Goal: Task Accomplishment & Management: Use online tool/utility

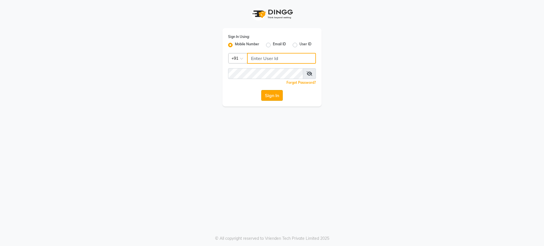
type input "8076257020"
drag, startPoint x: 270, startPoint y: 96, endPoint x: 285, endPoint y: 103, distance: 15.9
click at [271, 96] on button "Sign In" at bounding box center [272, 95] width 22 height 11
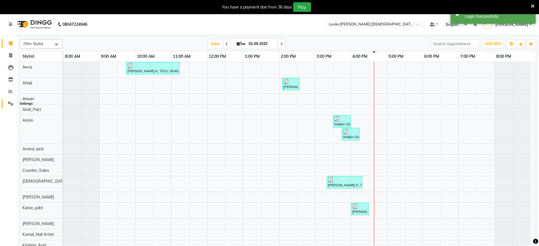
click at [12, 105] on icon at bounding box center [10, 103] width 5 height 4
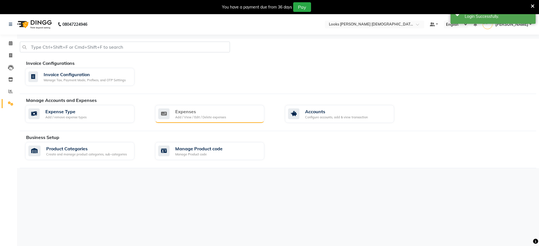
click at [214, 116] on div "Add / View / Edit / Delete expenses" at bounding box center [200, 117] width 51 height 5
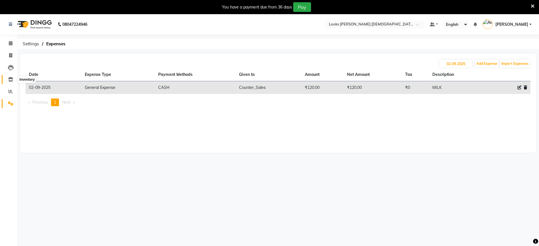
click at [11, 80] on icon at bounding box center [10, 79] width 5 height 4
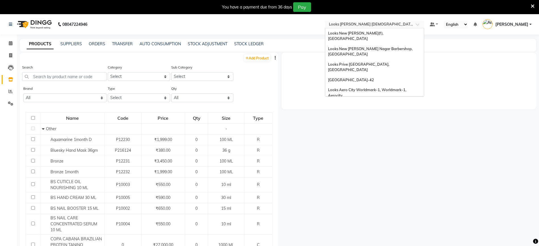
click at [360, 25] on input "text" at bounding box center [369, 25] width 82 height 6
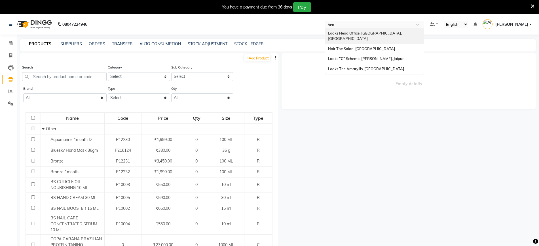
type input "head"
click at [370, 35] on span "Looks Head Office, [GEOGRAPHIC_DATA], [GEOGRAPHIC_DATA]" at bounding box center [365, 36] width 75 height 10
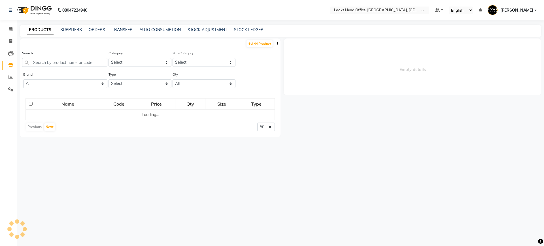
select select
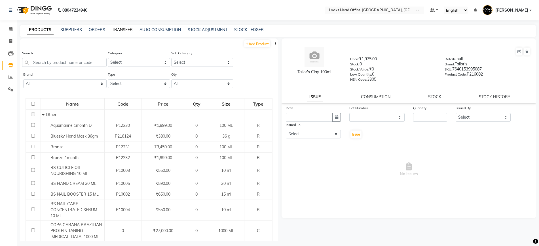
click at [122, 28] on link "TRANSFER" at bounding box center [122, 29] width 21 height 5
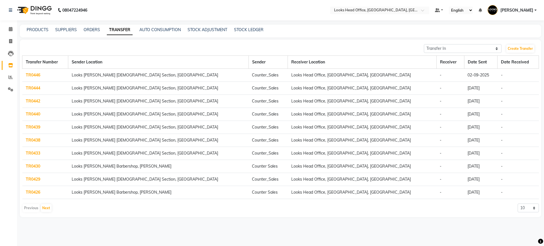
click at [33, 75] on link "TR0446" at bounding box center [33, 75] width 14 height 5
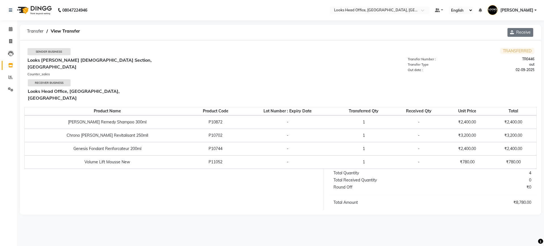
click at [522, 31] on button "Receive" at bounding box center [520, 32] width 26 height 9
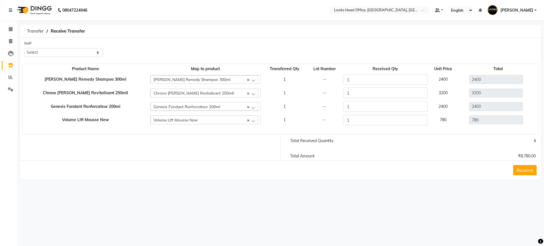
click at [526, 171] on button "Receive" at bounding box center [525, 170] width 24 height 10
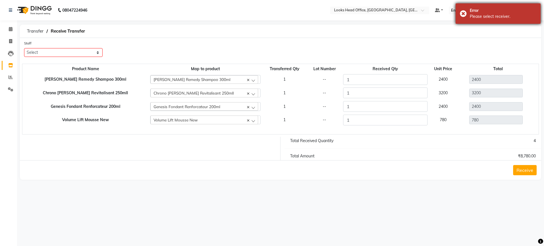
click at [463, 16] on div "Error Please select receiver." at bounding box center [498, 13] width 85 height 20
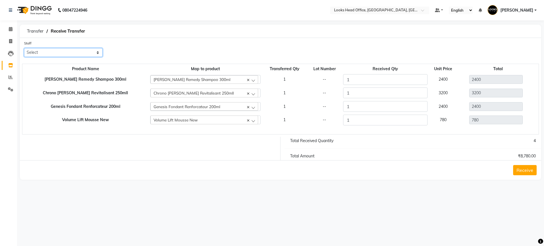
click at [55, 52] on select "Select Accounts Reports Ajay Choudhary Amrendra Singh Ashish Chaurasia Dingg Su…" at bounding box center [63, 52] width 78 height 9
select select "30146"
click at [24, 48] on select "Select Accounts Reports Ajay Choudhary Amrendra Singh Ashish Chaurasia Dingg Su…" at bounding box center [63, 52] width 78 height 9
click at [525, 173] on button "Receive" at bounding box center [525, 170] width 24 height 10
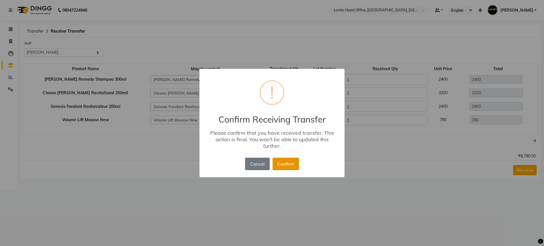
click at [288, 165] on button "Confirm" at bounding box center [286, 164] width 26 height 12
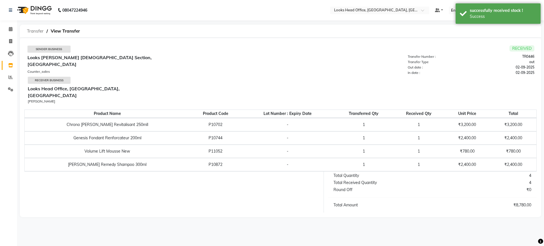
click at [34, 30] on span "Transfer" at bounding box center [35, 31] width 22 height 10
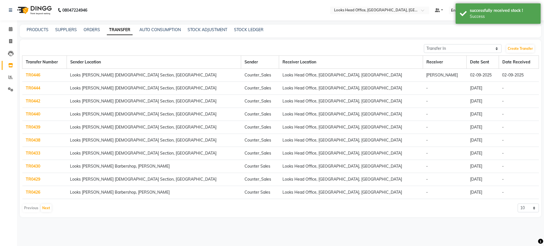
click at [32, 88] on link "TR0444" at bounding box center [33, 88] width 14 height 5
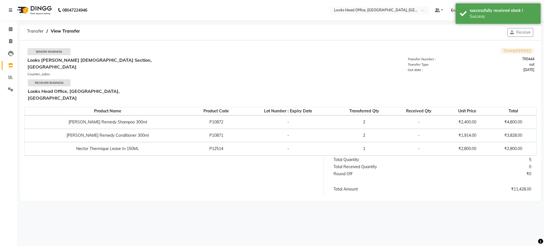
click at [522, 34] on button "Receive" at bounding box center [520, 32] width 26 height 9
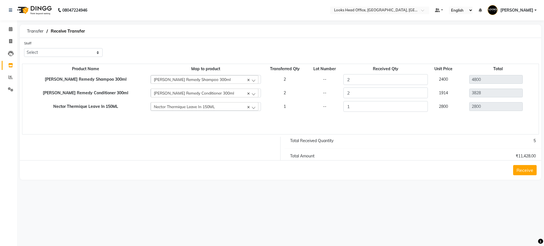
drag, startPoint x: 529, startPoint y: 173, endPoint x: 522, endPoint y: 177, distance: 8.4
click at [528, 172] on button "Receive" at bounding box center [525, 170] width 24 height 10
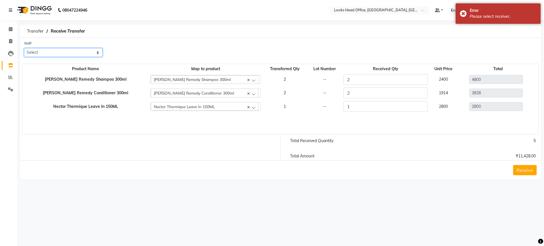
click at [70, 52] on select "Select Accounts Reports Ajay Choudhary Amrendra Singh Ashish Chaurasia Dingg Su…" at bounding box center [63, 52] width 78 height 9
select select "30146"
click at [24, 48] on select "Select Accounts Reports Ajay Choudhary Amrendra Singh Ashish Chaurasia Dingg Su…" at bounding box center [63, 52] width 78 height 9
click at [528, 170] on button "Receive" at bounding box center [525, 170] width 24 height 10
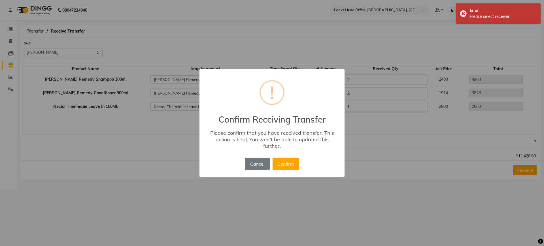
click at [284, 161] on button "Confirm" at bounding box center [286, 164] width 26 height 12
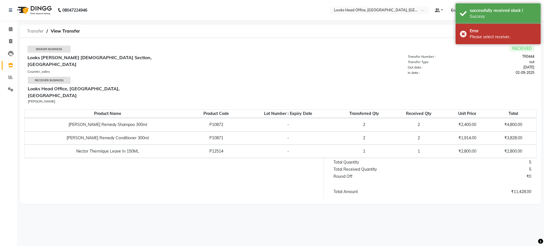
click at [32, 31] on span "Transfer" at bounding box center [35, 31] width 22 height 10
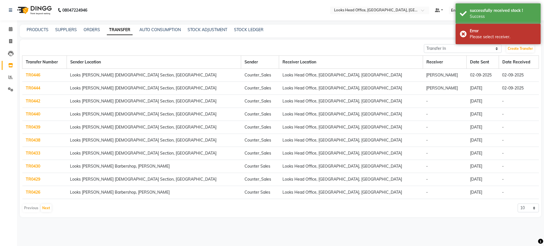
click at [31, 101] on link "TR0442" at bounding box center [33, 101] width 14 height 5
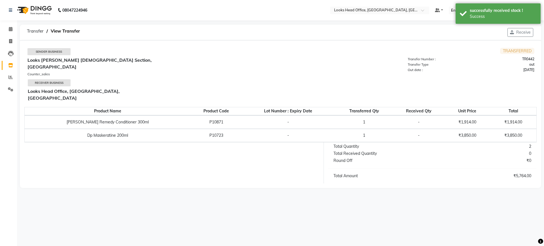
click at [521, 33] on button "Receive" at bounding box center [520, 32] width 26 height 9
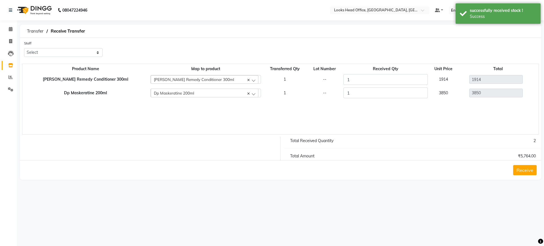
click at [529, 171] on button "Receive" at bounding box center [525, 170] width 24 height 10
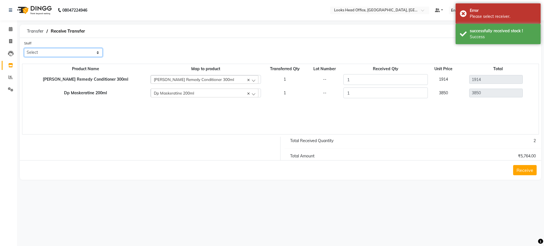
click at [69, 54] on select "Select Accounts Reports Ajay Choudhary Amrendra Singh Ashish Chaurasia Dingg Su…" at bounding box center [63, 52] width 78 height 9
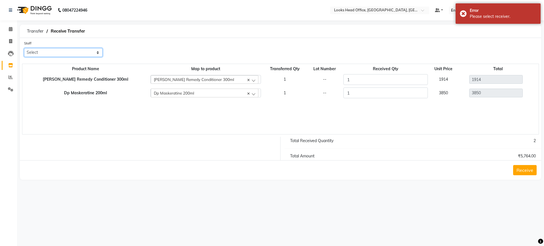
select select "30146"
click at [24, 48] on select "Select Accounts Reports Ajay Choudhary Amrendra Singh Ashish Chaurasia Dingg Su…" at bounding box center [63, 52] width 78 height 9
click at [524, 171] on button "Receive" at bounding box center [525, 170] width 24 height 10
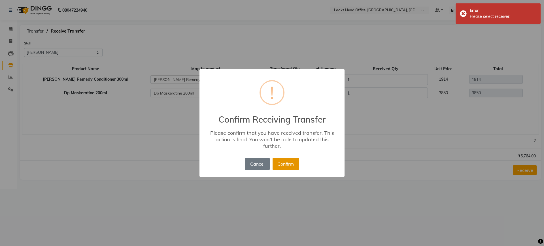
click at [284, 161] on button "Confirm" at bounding box center [286, 164] width 26 height 12
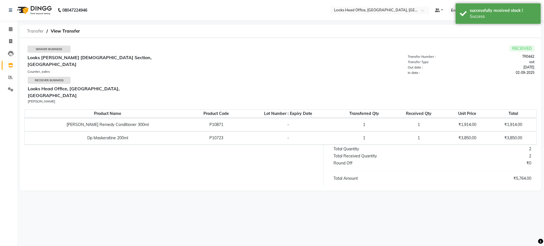
click at [30, 30] on span "Transfer" at bounding box center [35, 31] width 22 height 10
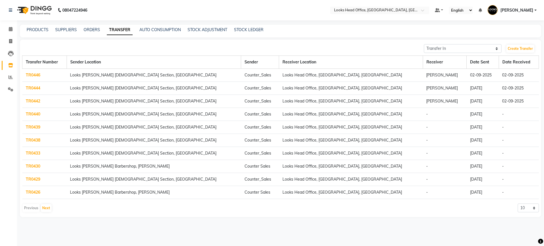
click at [29, 114] on link "TR0440" at bounding box center [33, 114] width 14 height 5
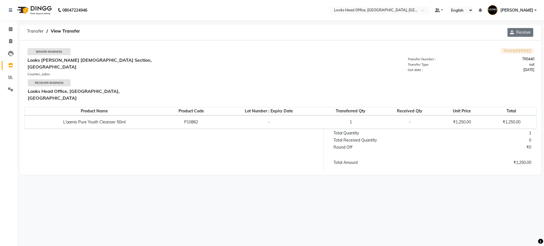
click at [522, 33] on button "Receive" at bounding box center [520, 32] width 26 height 9
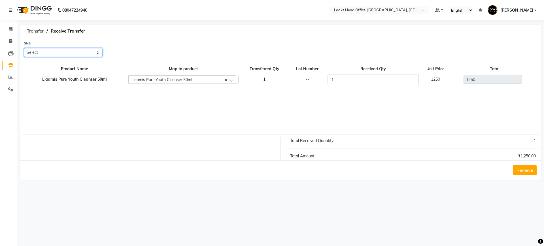
click at [69, 54] on select "Select Accounts Reports Ajay Choudhary Amrendra Singh Ashish Chaurasia Dingg Su…" at bounding box center [63, 52] width 78 height 9
select select "30146"
click at [24, 48] on select "Select Accounts Reports Ajay Choudhary Amrendra Singh Ashish Chaurasia Dingg Su…" at bounding box center [63, 52] width 78 height 9
click at [520, 171] on button "Receive" at bounding box center [525, 170] width 24 height 10
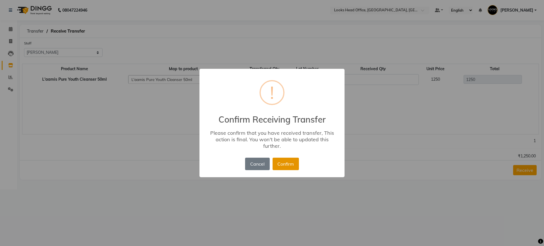
click at [287, 163] on button "Confirm" at bounding box center [286, 164] width 26 height 12
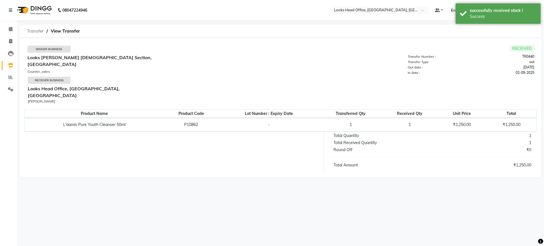
click at [31, 30] on span "Transfer" at bounding box center [35, 31] width 22 height 10
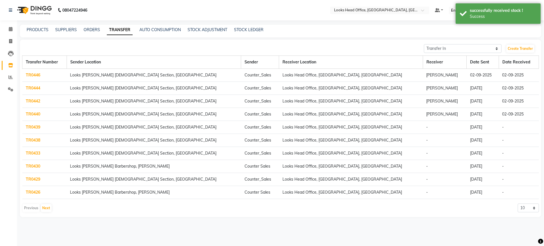
click at [34, 125] on link "TR0439" at bounding box center [33, 127] width 14 height 5
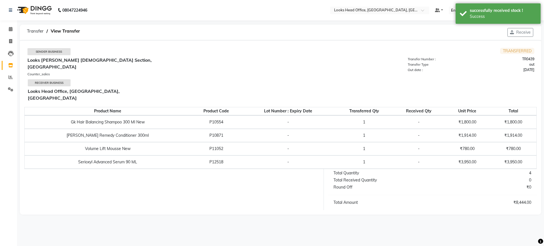
click at [521, 33] on button "Receive" at bounding box center [520, 32] width 26 height 9
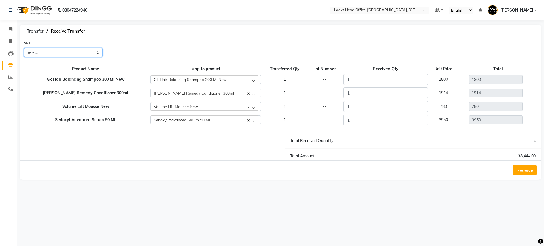
click at [65, 53] on select "Select Accounts Reports Ajay Choudhary Amrendra Singh Ashish Chaurasia Dingg Su…" at bounding box center [63, 52] width 78 height 9
select select "30146"
click at [24, 48] on select "Select Accounts Reports Ajay Choudhary Amrendra Singh Ashish Chaurasia Dingg Su…" at bounding box center [63, 52] width 78 height 9
click at [522, 173] on button "Receive" at bounding box center [525, 170] width 24 height 10
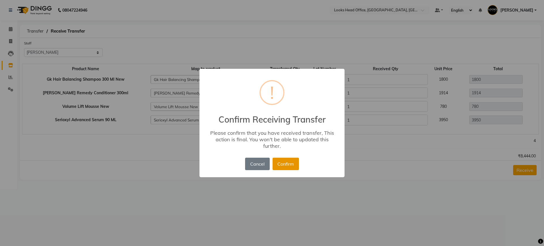
click at [288, 165] on button "Confirm" at bounding box center [286, 164] width 26 height 12
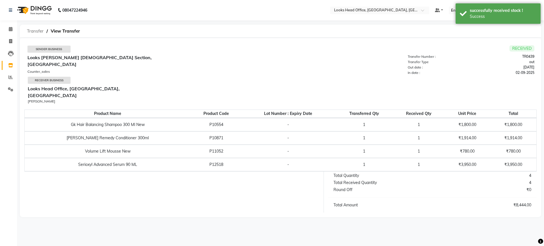
click at [35, 30] on span "Transfer" at bounding box center [35, 31] width 22 height 10
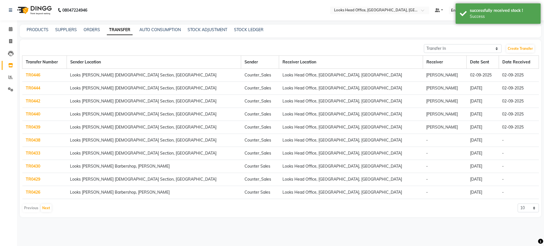
click at [29, 139] on link "TR0438" at bounding box center [33, 140] width 14 height 5
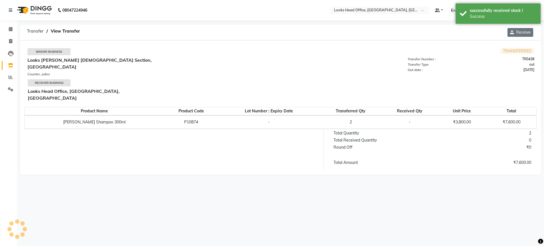
click at [525, 32] on button "Receive" at bounding box center [520, 32] width 26 height 9
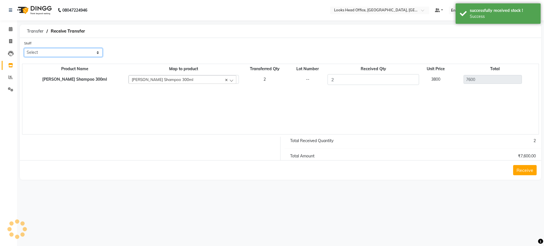
click at [58, 50] on select "Select Accounts Reports Ajay Choudhary Amrendra Singh Ashish Chaurasia Dingg Su…" at bounding box center [63, 52] width 78 height 9
select select "30146"
click at [24, 48] on select "Select Accounts Reports Ajay Choudhary Amrendra Singh Ashish Chaurasia Dingg Su…" at bounding box center [63, 52] width 78 height 9
click at [524, 169] on button "Receive" at bounding box center [525, 170] width 24 height 10
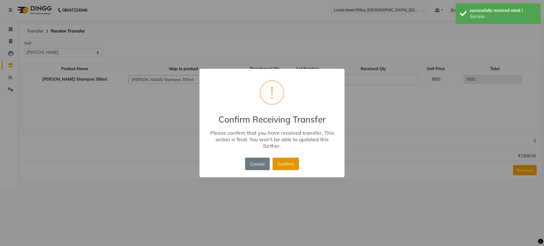
click at [286, 163] on button "Confirm" at bounding box center [286, 164] width 26 height 12
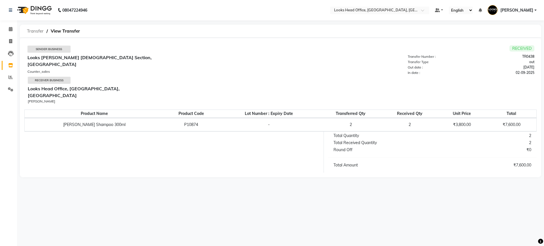
click at [33, 30] on span "Transfer" at bounding box center [35, 31] width 22 height 10
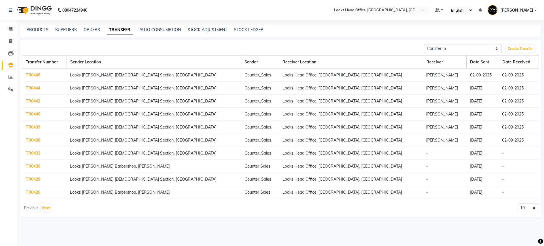
click at [33, 154] on link "TR0433" at bounding box center [33, 153] width 14 height 5
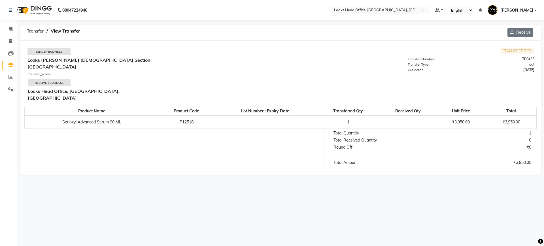
click at [520, 33] on button "Receive" at bounding box center [520, 32] width 26 height 9
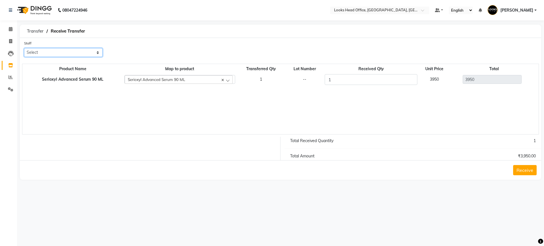
click at [63, 50] on select "Select Accounts Reports Ajay Choudhary Amrendra Singh Ashish Chaurasia Dingg Su…" at bounding box center [63, 52] width 78 height 9
select select "30146"
click at [24, 48] on select "Select Accounts Reports Ajay Choudhary Amrendra Singh Ashish Chaurasia Dingg Su…" at bounding box center [63, 52] width 78 height 9
click at [526, 170] on button "Receive" at bounding box center [525, 170] width 24 height 10
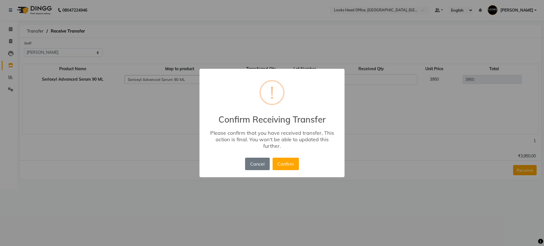
drag, startPoint x: 290, startPoint y: 169, endPoint x: 285, endPoint y: 174, distance: 7.0
click at [290, 167] on button "Confirm" at bounding box center [286, 164] width 26 height 12
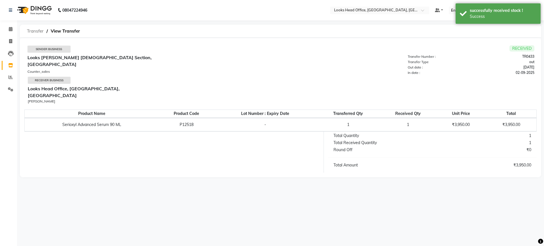
click at [37, 31] on span "Transfer" at bounding box center [35, 31] width 22 height 10
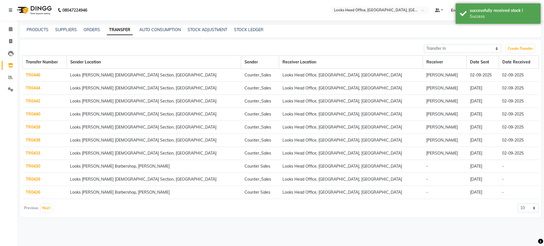
click at [35, 168] on link "TR0430" at bounding box center [33, 166] width 14 height 5
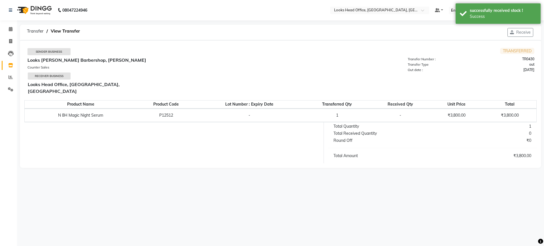
drag, startPoint x: 522, startPoint y: 32, endPoint x: 521, endPoint y: 37, distance: 5.2
click at [522, 33] on button "Receive" at bounding box center [520, 32] width 26 height 9
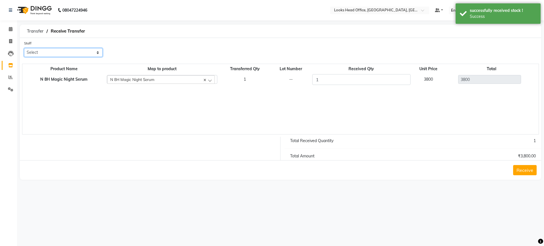
click at [60, 52] on select "Select Accounts Reports Ajay Choudhary Amrendra Singh Ashish Chaurasia Dingg Su…" at bounding box center [63, 52] width 78 height 9
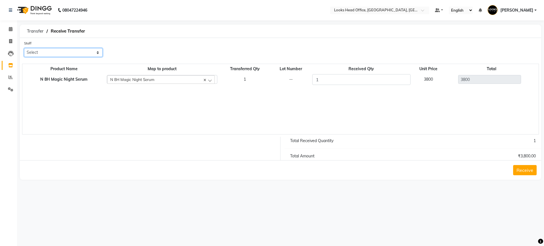
select select "30146"
click at [24, 48] on select "Select Accounts Reports Ajay Choudhary Amrendra Singh Ashish Chaurasia Dingg Su…" at bounding box center [63, 52] width 78 height 9
click at [520, 171] on button "Receive" at bounding box center [525, 170] width 24 height 10
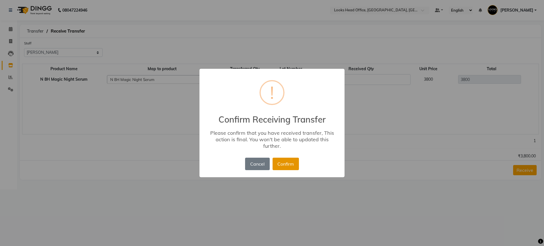
click at [288, 163] on button "Confirm" at bounding box center [286, 164] width 26 height 12
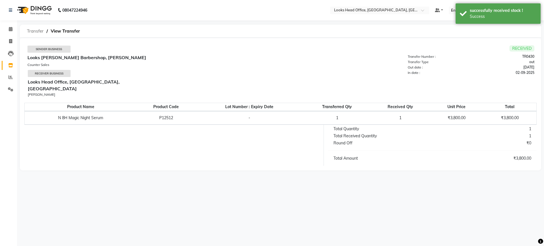
click at [34, 31] on span "Transfer" at bounding box center [35, 31] width 22 height 10
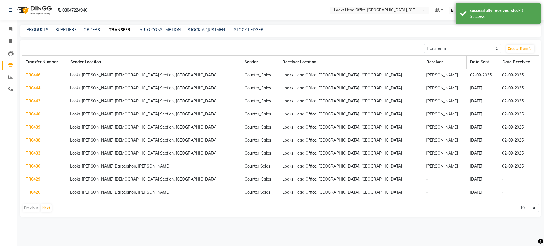
click at [35, 180] on link "TR0429" at bounding box center [33, 179] width 14 height 5
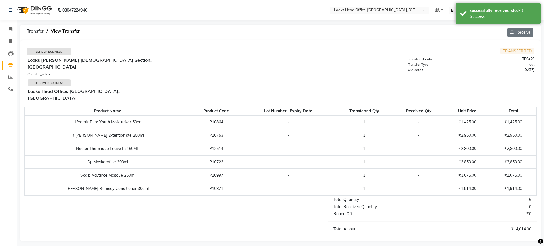
click at [522, 31] on button "Receive" at bounding box center [520, 32] width 26 height 9
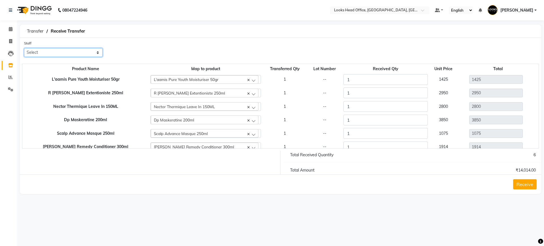
click at [75, 53] on select "Select Accounts Reports Ajay Choudhary Amrendra Singh Ashish Chaurasia Dingg Su…" at bounding box center [63, 52] width 78 height 9
select select "30146"
click at [24, 48] on select "Select Accounts Reports Ajay Choudhary Amrendra Singh Ashish Chaurasia Dingg Su…" at bounding box center [63, 52] width 78 height 9
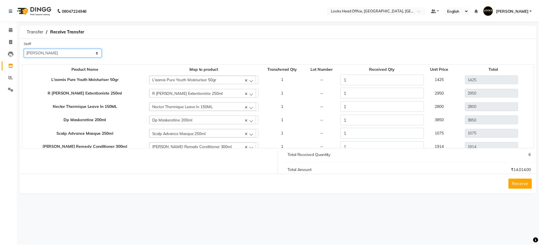
scroll to position [5, 0]
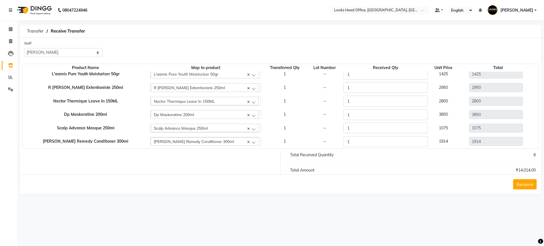
click at [524, 186] on button "Receive" at bounding box center [525, 184] width 24 height 10
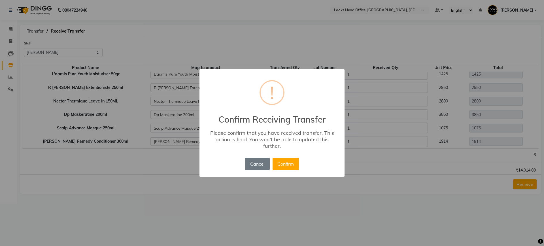
click at [283, 159] on button "Confirm" at bounding box center [286, 164] width 26 height 12
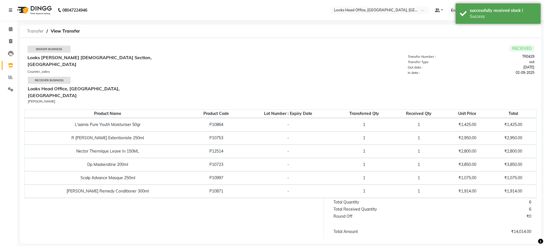
click at [31, 30] on span "Transfer" at bounding box center [35, 31] width 22 height 10
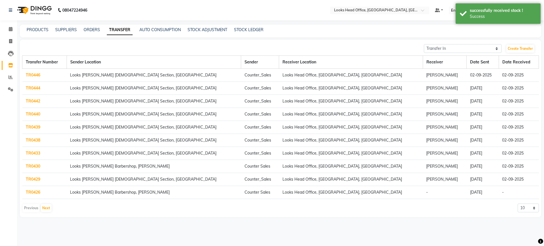
click at [34, 194] on link "TR0426" at bounding box center [33, 192] width 14 height 5
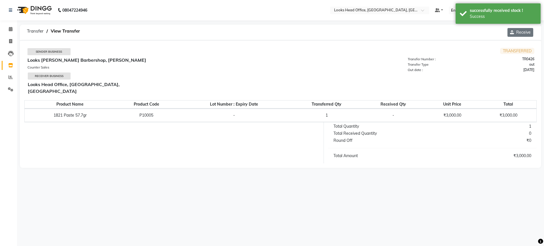
click at [526, 32] on button "Receive" at bounding box center [520, 32] width 26 height 9
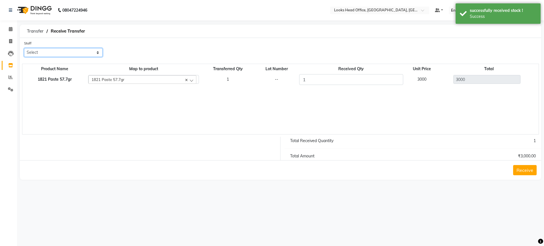
click at [66, 53] on select "Select Accounts Reports Ajay Choudhary Amrendra Singh Ashish Chaurasia Dingg Su…" at bounding box center [63, 52] width 78 height 9
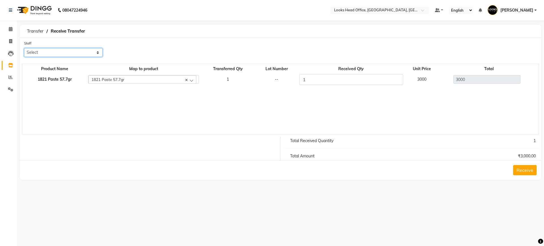
select select "30146"
click at [24, 48] on select "Select Accounts Reports Ajay Choudhary Amrendra Singh Ashish Chaurasia Dingg Su…" at bounding box center [63, 52] width 78 height 9
click at [529, 172] on button "Receive" at bounding box center [525, 170] width 24 height 10
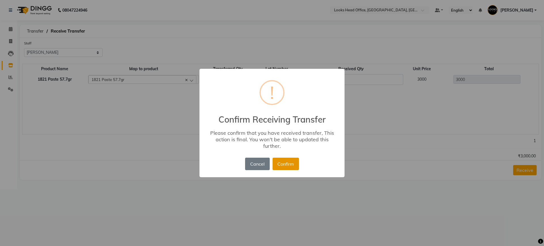
click at [293, 166] on button "Confirm" at bounding box center [286, 164] width 26 height 12
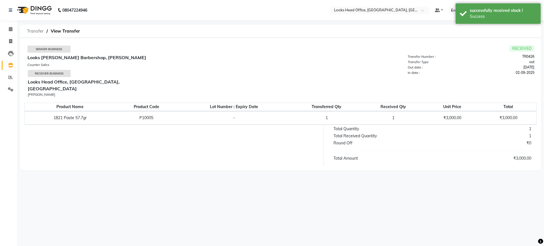
click at [35, 30] on span "Transfer" at bounding box center [35, 31] width 22 height 10
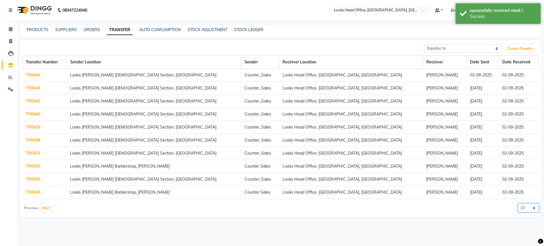
click at [530, 210] on select "10 20 50 100" at bounding box center [528, 208] width 21 height 9
select select "100"
click at [518, 204] on select "10 20 50 100" at bounding box center [528, 208] width 21 height 9
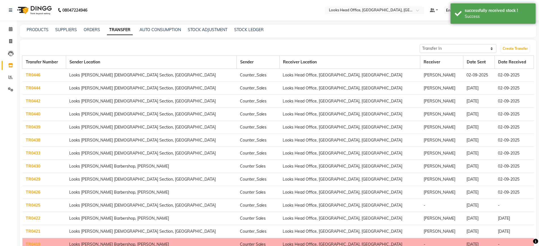
click at [32, 204] on link "TR0425" at bounding box center [33, 205] width 14 height 5
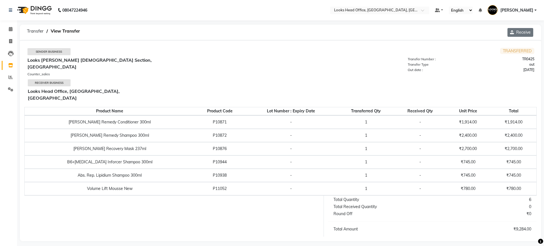
click at [519, 33] on button "Receive" at bounding box center [520, 32] width 26 height 9
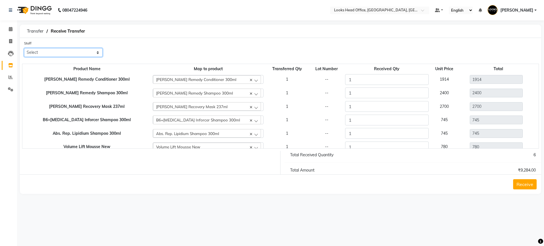
click at [50, 53] on select "Select Accounts Reports Ajay Choudhary Amrendra Singh Ashish Chaurasia Dingg Su…" at bounding box center [63, 52] width 78 height 9
select select "30146"
click at [24, 48] on select "Select Accounts Reports Ajay Choudhary Amrendra Singh Ashish Chaurasia Dingg Su…" at bounding box center [63, 52] width 78 height 9
click at [522, 187] on button "Receive" at bounding box center [525, 184] width 24 height 10
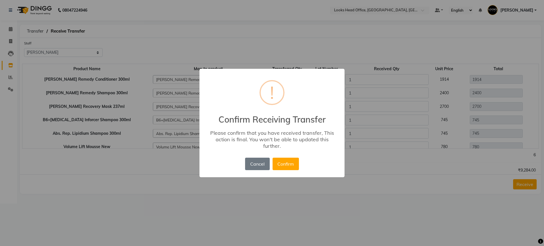
click at [286, 166] on button "Confirm" at bounding box center [286, 164] width 26 height 12
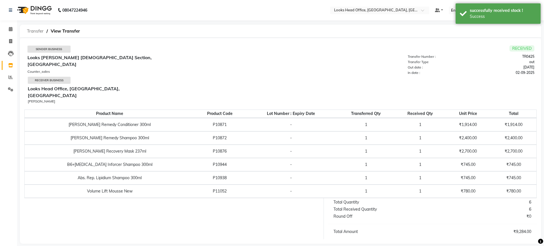
click at [31, 29] on span "Transfer" at bounding box center [35, 31] width 22 height 10
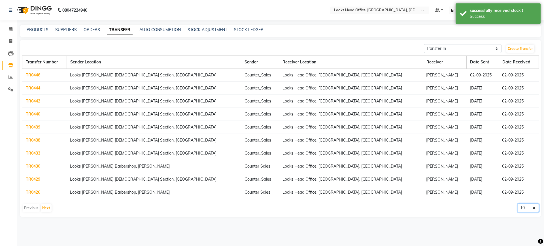
click at [524, 211] on select "10 20 50 100" at bounding box center [528, 208] width 21 height 9
select select "100"
click at [518, 204] on select "10 20 50 100" at bounding box center [528, 208] width 21 height 9
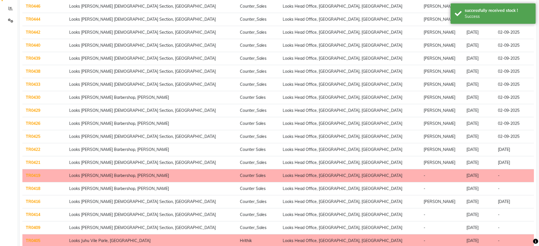
scroll to position [71, 0]
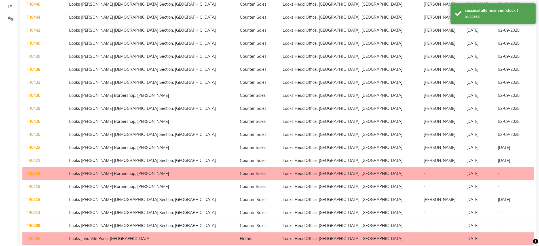
click at [33, 187] on link "TR0418" at bounding box center [33, 186] width 14 height 5
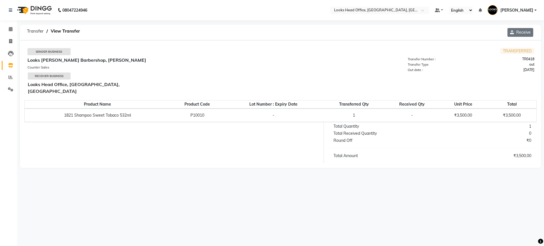
click at [523, 32] on button "Receive" at bounding box center [520, 32] width 26 height 9
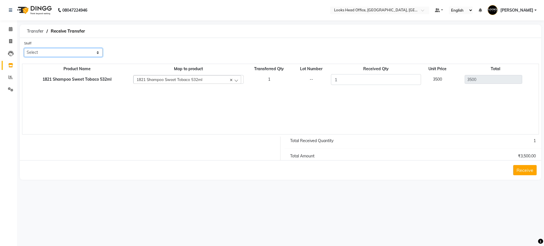
click at [63, 49] on select "Select Accounts Reports Ajay Choudhary Amrendra Singh Ashish Chaurasia Dingg Su…" at bounding box center [63, 52] width 78 height 9
select select "30146"
click at [24, 48] on select "Select Accounts Reports Ajay Choudhary Amrendra Singh Ashish Chaurasia Dingg Su…" at bounding box center [63, 52] width 78 height 9
click at [522, 170] on button "Receive" at bounding box center [525, 170] width 24 height 10
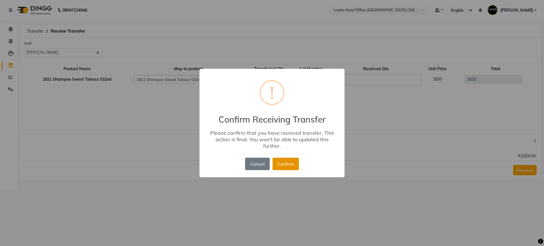
click at [288, 167] on button "Confirm" at bounding box center [286, 164] width 26 height 12
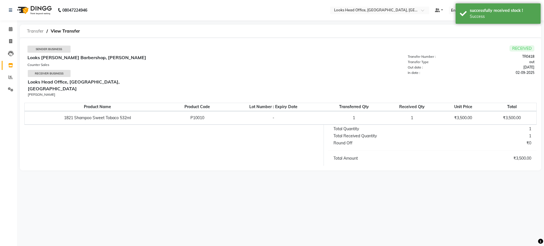
click at [33, 29] on span "Transfer" at bounding box center [35, 31] width 22 height 10
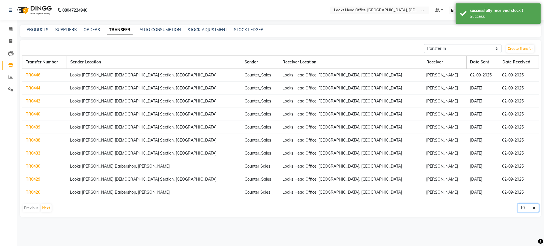
click at [526, 208] on select "10 20 50 100" at bounding box center [528, 208] width 21 height 9
select select "100"
click at [518, 204] on select "10 20 50 100" at bounding box center [528, 208] width 21 height 9
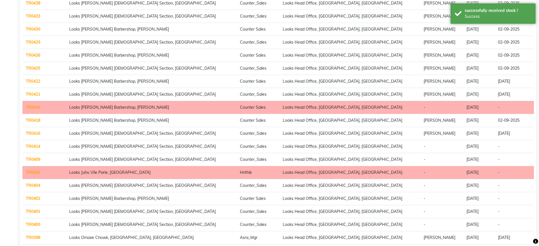
scroll to position [142, 0]
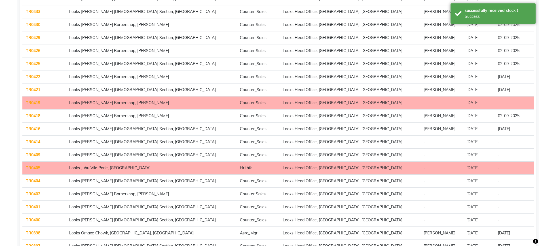
click at [35, 141] on link "TR0414" at bounding box center [33, 141] width 14 height 5
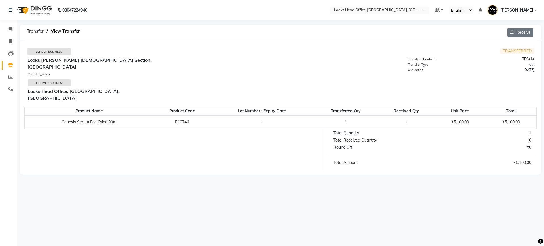
click at [519, 30] on button "Receive" at bounding box center [520, 32] width 26 height 9
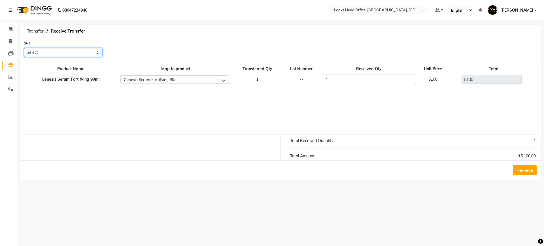
click at [53, 55] on select "Select Accounts Reports Ajay Choudhary Amrendra Singh Ashish Chaurasia Dingg Su…" at bounding box center [63, 52] width 78 height 9
select select "30146"
click at [24, 48] on select "Select Accounts Reports Ajay Choudhary Amrendra Singh Ashish Chaurasia Dingg Su…" at bounding box center [63, 52] width 78 height 9
click at [523, 171] on button "Receive" at bounding box center [525, 170] width 24 height 10
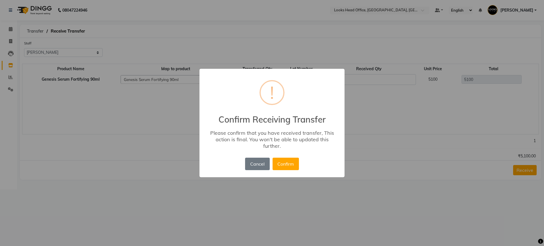
click at [286, 161] on button "Confirm" at bounding box center [286, 164] width 26 height 12
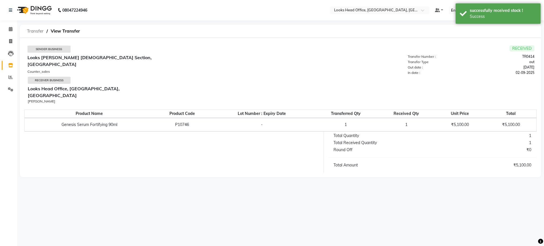
click at [33, 31] on span "Transfer" at bounding box center [35, 31] width 22 height 10
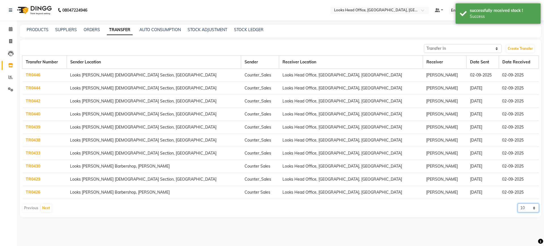
click at [528, 208] on select "10 20 50 100" at bounding box center [528, 208] width 21 height 9
select select "100"
click at [518, 204] on select "10 20 50 100" at bounding box center [528, 208] width 21 height 9
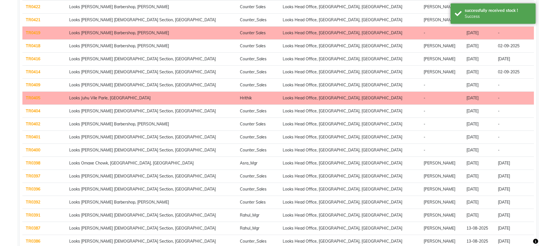
scroll to position [212, 0]
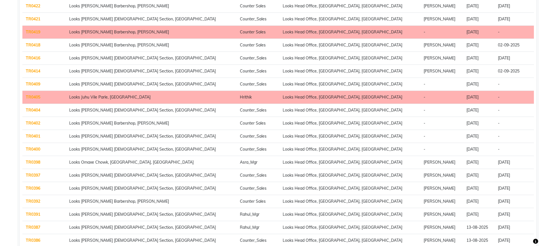
click at [31, 85] on link "TR0409" at bounding box center [33, 84] width 14 height 5
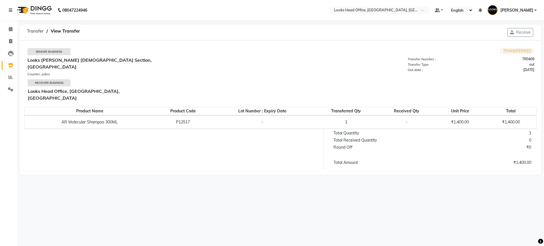
click at [521, 34] on button "Receive" at bounding box center [520, 32] width 26 height 9
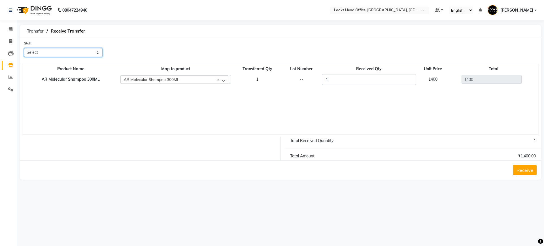
drag, startPoint x: 73, startPoint y: 56, endPoint x: 69, endPoint y: 56, distance: 4.3
click at [74, 56] on select "Select Accounts Reports Ajay Choudhary Amrendra Singh Ashish Chaurasia Dingg Su…" at bounding box center [63, 52] width 78 height 9
select select "30146"
click at [24, 48] on select "Select Accounts Reports Ajay Choudhary Amrendra Singh Ashish Chaurasia Dingg Su…" at bounding box center [63, 52] width 78 height 9
click at [524, 170] on button "Receive" at bounding box center [525, 170] width 24 height 10
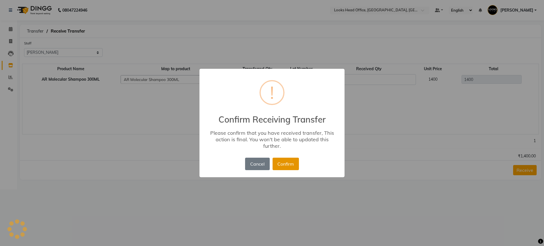
click at [286, 161] on button "Confirm" at bounding box center [286, 164] width 26 height 12
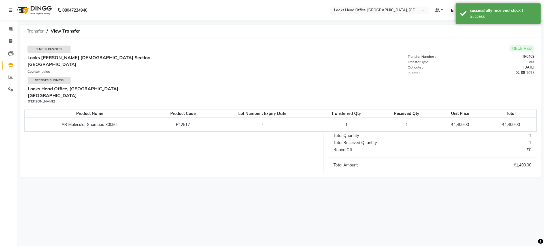
click at [35, 32] on span "Transfer" at bounding box center [35, 31] width 22 height 10
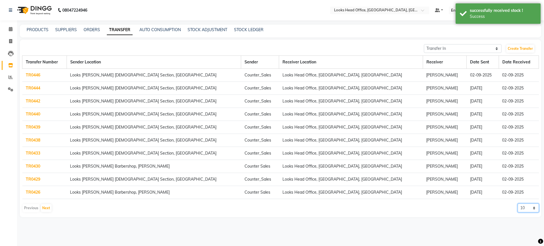
click at [527, 209] on select "10 20 50 100" at bounding box center [528, 208] width 21 height 9
select select "100"
click at [518, 204] on select "10 20 50 100" at bounding box center [528, 208] width 21 height 9
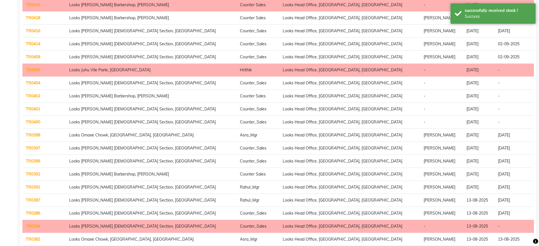
scroll to position [248, 0]
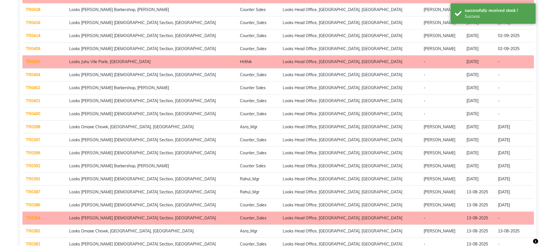
click at [35, 75] on link "TR0404" at bounding box center [33, 74] width 14 height 5
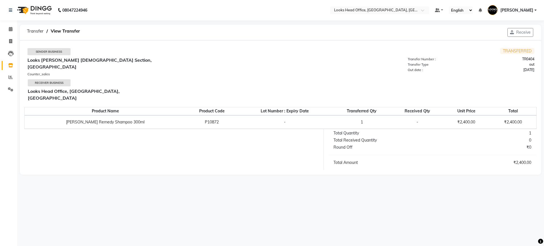
click at [522, 24] on div "08047224946 Select Location × Looks Head Office, New Delhi, Delhi Default Panel…" at bounding box center [272, 123] width 544 height 246
click at [526, 32] on button "Receive" at bounding box center [520, 32] width 26 height 9
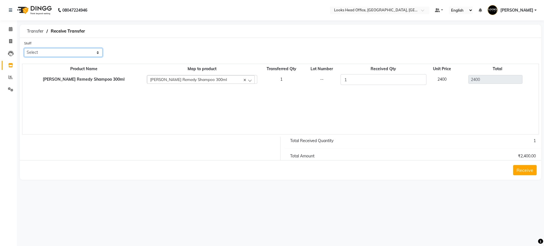
click at [63, 55] on select "Select Accounts Reports Ajay Choudhary Amrendra Singh Ashish Chaurasia Dingg Su…" at bounding box center [63, 52] width 78 height 9
select select "30146"
click at [24, 48] on select "Select Accounts Reports Ajay Choudhary Amrendra Singh Ashish Chaurasia Dingg Su…" at bounding box center [63, 52] width 78 height 9
click at [524, 170] on button "Receive" at bounding box center [525, 170] width 24 height 10
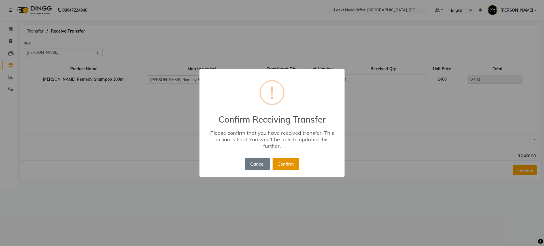
click at [284, 167] on button "Confirm" at bounding box center [286, 164] width 26 height 12
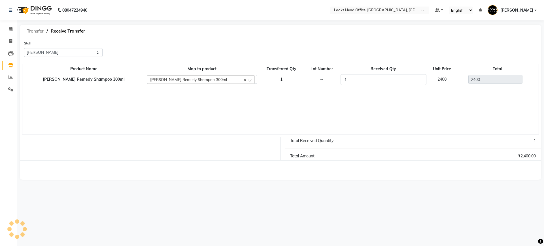
click at [30, 31] on span "Transfer" at bounding box center [35, 31] width 22 height 10
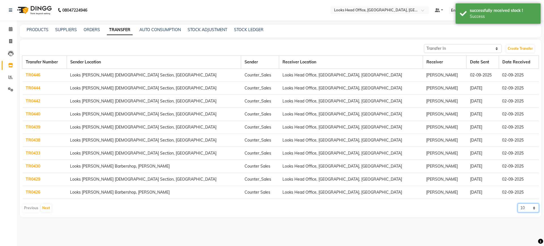
click at [524, 208] on select "10 20 50 100" at bounding box center [528, 208] width 21 height 9
select select "100"
click at [518, 204] on select "10 20 50 100" at bounding box center [528, 208] width 21 height 9
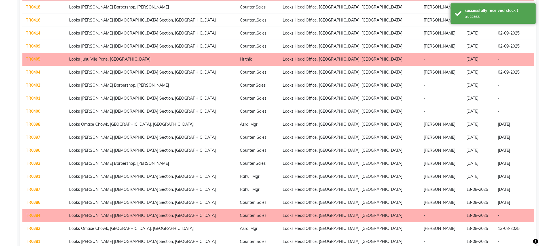
scroll to position [248, 0]
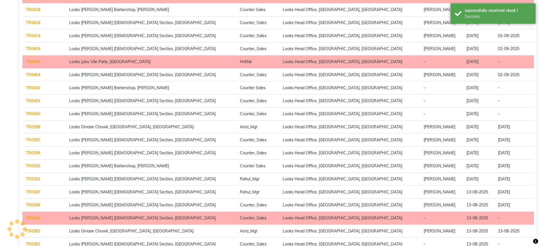
click at [35, 87] on link "TR0402" at bounding box center [33, 87] width 14 height 5
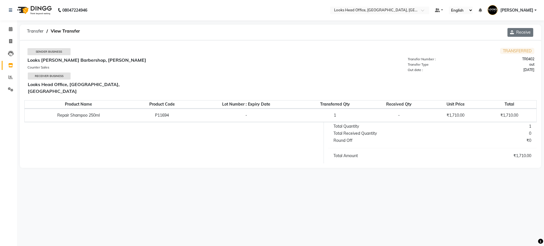
click at [520, 33] on button "Receive" at bounding box center [520, 32] width 26 height 9
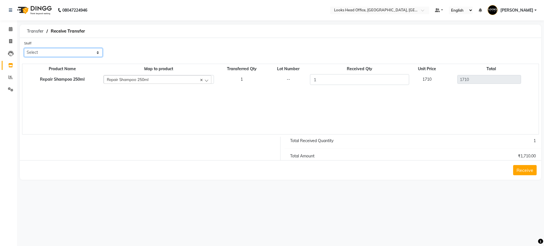
click at [63, 50] on select "Select Accounts Reports Ajay Choudhary Amrendra Singh Ashish Chaurasia Dingg Su…" at bounding box center [63, 52] width 78 height 9
select select "30146"
click at [24, 48] on select "Select Accounts Reports Ajay Choudhary Amrendra Singh Ashish Chaurasia Dingg Su…" at bounding box center [63, 52] width 78 height 9
click at [525, 171] on button "Receive" at bounding box center [525, 170] width 24 height 10
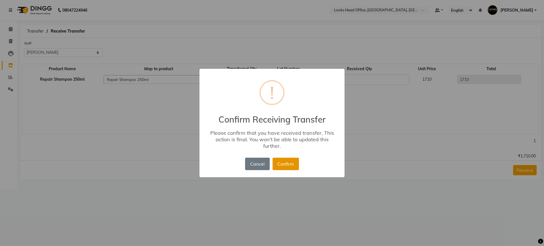
click at [287, 161] on button "Confirm" at bounding box center [286, 164] width 26 height 12
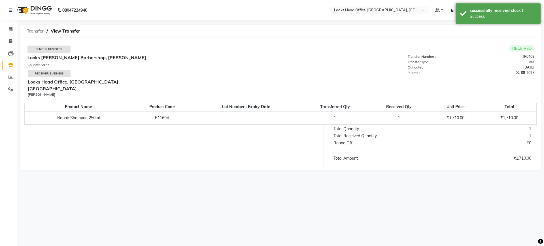
click at [33, 29] on span "Transfer" at bounding box center [35, 31] width 22 height 10
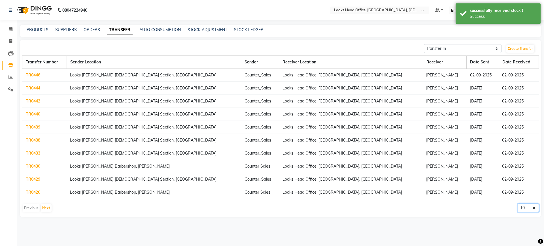
click at [524, 206] on select "10 20 50 100" at bounding box center [528, 208] width 21 height 9
select select "100"
click at [518, 204] on select "10 20 50 100" at bounding box center [528, 208] width 21 height 9
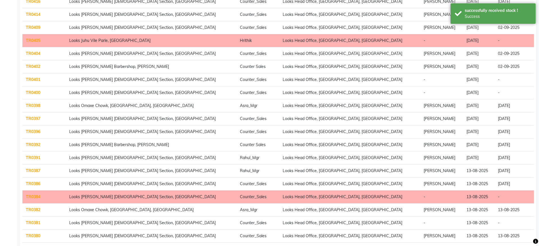
scroll to position [283, 0]
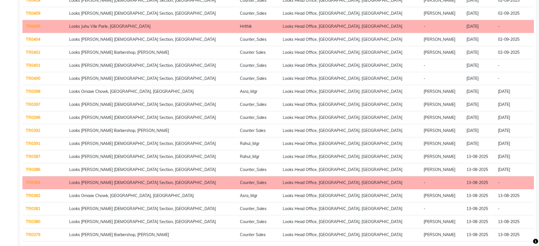
click at [34, 65] on link "TR0401" at bounding box center [33, 65] width 14 height 5
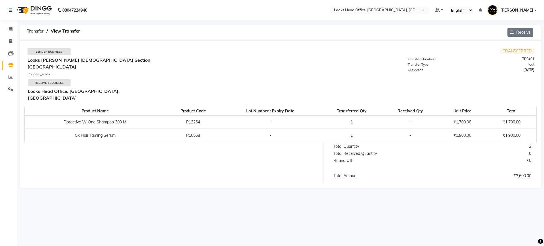
click at [525, 33] on button "Receive" at bounding box center [520, 32] width 26 height 9
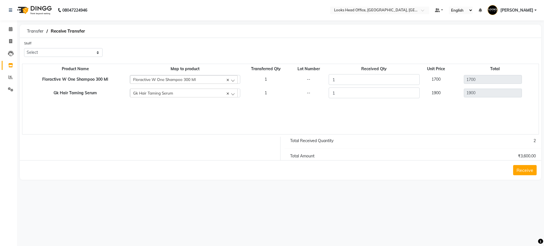
click at [526, 171] on button "Receive" at bounding box center [525, 170] width 24 height 10
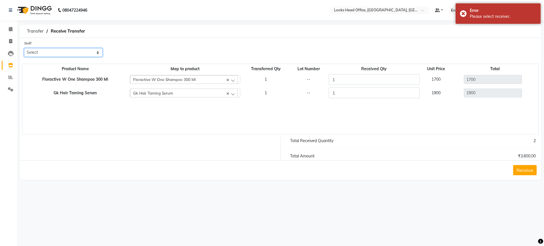
click at [52, 53] on select "Select Accounts Reports Ajay Choudhary Amrendra Singh Ashish Chaurasia Dingg Su…" at bounding box center [63, 52] width 78 height 9
select select "30146"
click at [24, 48] on select "Select Accounts Reports Ajay Choudhary Amrendra Singh Ashish Chaurasia Dingg Su…" at bounding box center [63, 52] width 78 height 9
click at [525, 170] on button "Receive" at bounding box center [525, 170] width 24 height 10
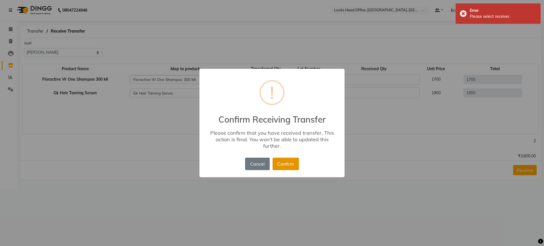
click at [290, 165] on button "Confirm" at bounding box center [286, 164] width 26 height 12
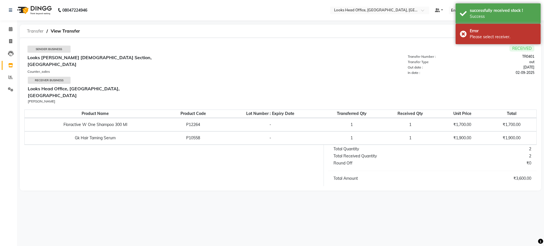
click at [35, 31] on span "Transfer" at bounding box center [35, 31] width 22 height 10
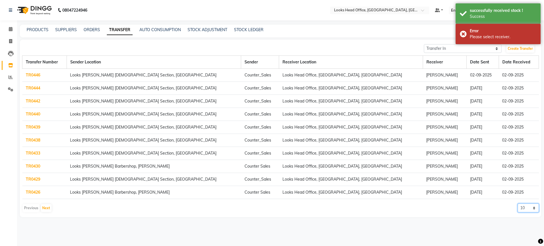
click at [524, 210] on select "10 20 50 100" at bounding box center [528, 208] width 21 height 9
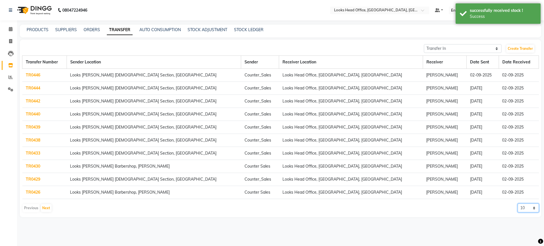
select select "100"
click at [518, 204] on select "10 20 50 100" at bounding box center [528, 208] width 21 height 9
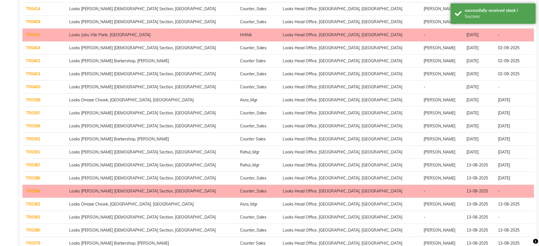
scroll to position [283, 0]
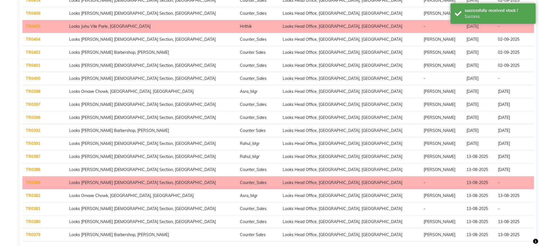
click at [35, 78] on link "TR0400" at bounding box center [33, 78] width 14 height 5
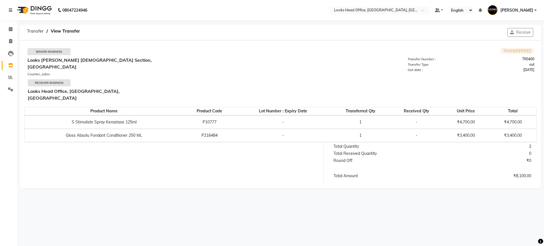
click at [516, 33] on button "Receive" at bounding box center [520, 32] width 26 height 9
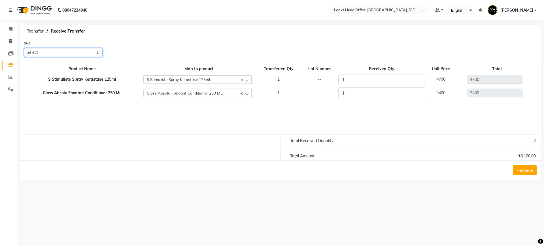
click at [51, 52] on select "Select Accounts Reports Ajay Choudhary Amrendra Singh Ashish Chaurasia Dingg Su…" at bounding box center [63, 52] width 78 height 9
select select "30146"
click at [24, 48] on select "Select Accounts Reports Ajay Choudhary Amrendra Singh Ashish Chaurasia Dingg Su…" at bounding box center [63, 52] width 78 height 9
click at [525, 169] on button "Receive" at bounding box center [525, 170] width 24 height 10
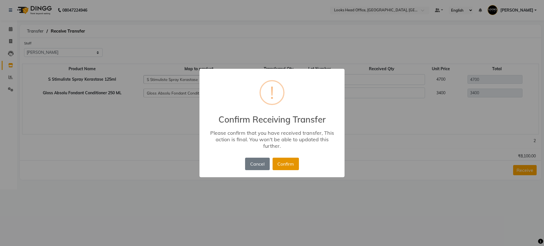
click at [286, 164] on button "Confirm" at bounding box center [286, 164] width 26 height 12
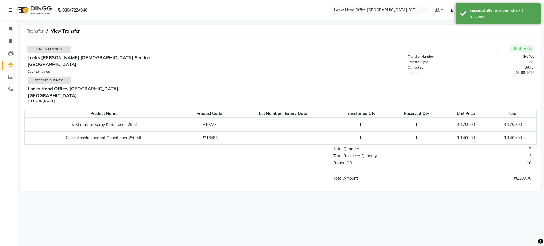
click at [31, 31] on span "Transfer" at bounding box center [35, 31] width 22 height 10
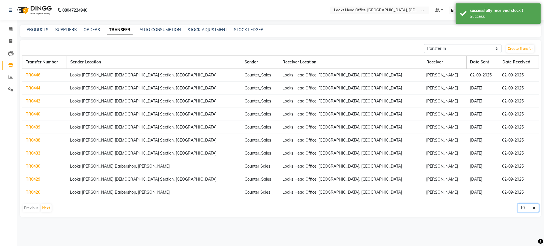
click at [525, 211] on select "10 20 50 100" at bounding box center [528, 208] width 21 height 9
select select "100"
click at [518, 204] on select "10 20 50 100" at bounding box center [528, 208] width 21 height 9
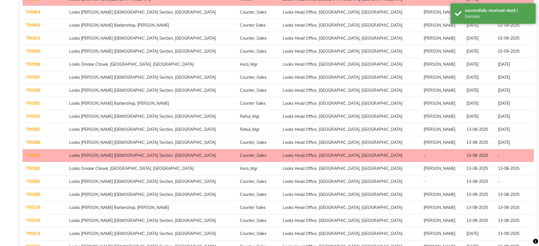
scroll to position [319, 0]
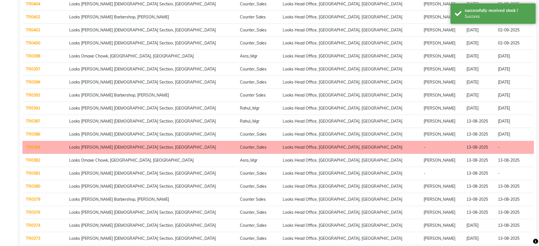
click at [34, 174] on link "TR0381" at bounding box center [33, 173] width 14 height 5
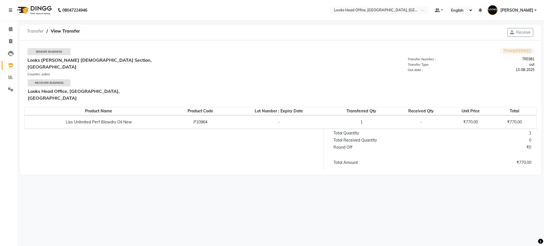
click at [33, 30] on span "Transfer" at bounding box center [35, 31] width 22 height 10
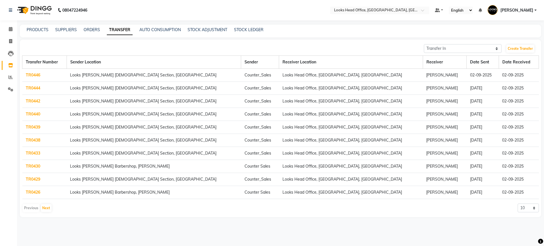
click at [32, 101] on link "TR0442" at bounding box center [33, 101] width 14 height 5
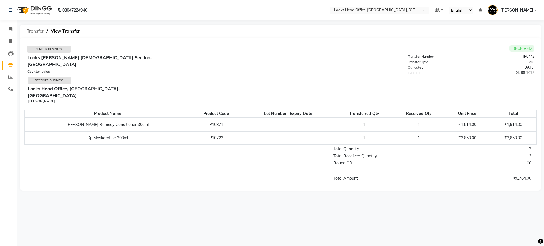
click at [32, 31] on span "Transfer" at bounding box center [35, 31] width 22 height 10
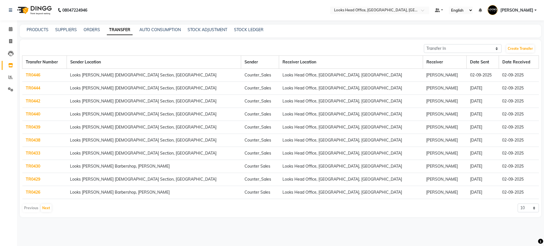
click at [34, 90] on link "TR0444" at bounding box center [33, 88] width 14 height 5
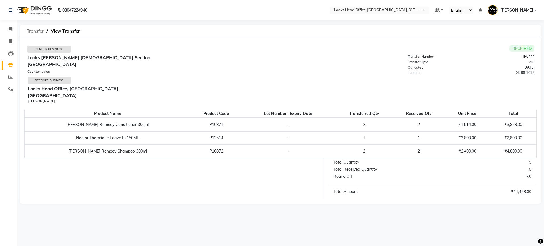
click at [30, 29] on span "Transfer" at bounding box center [35, 31] width 22 height 10
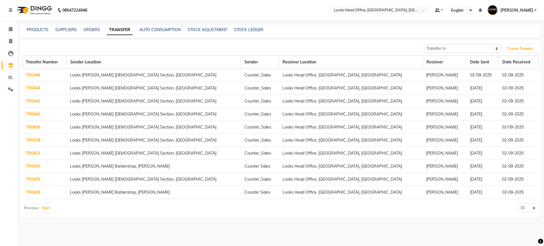
click at [30, 114] on link "TR0440" at bounding box center [33, 114] width 14 height 5
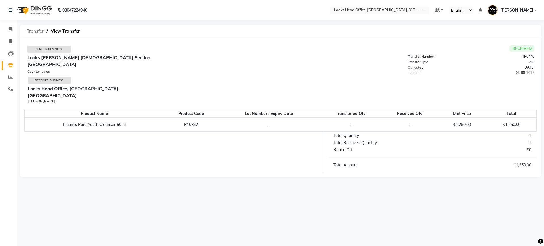
click at [31, 31] on span "Transfer" at bounding box center [35, 31] width 22 height 10
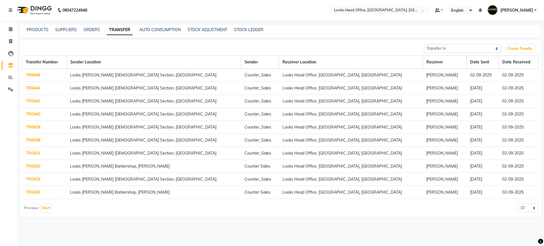
click at [35, 127] on link "TR0439" at bounding box center [33, 127] width 14 height 5
